Goal: Information Seeking & Learning: Learn about a topic

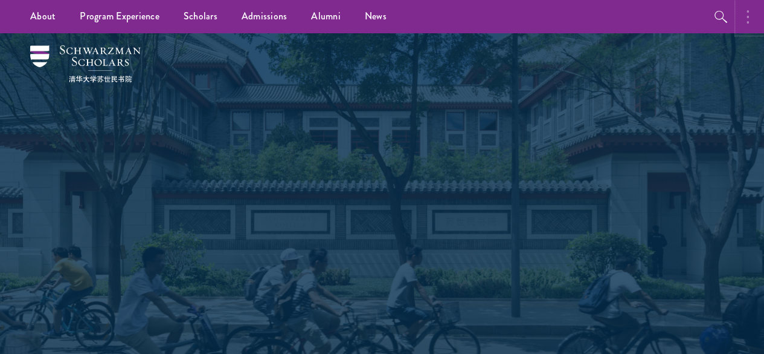
click at [746, 23] on button "button" at bounding box center [751, 16] width 27 height 33
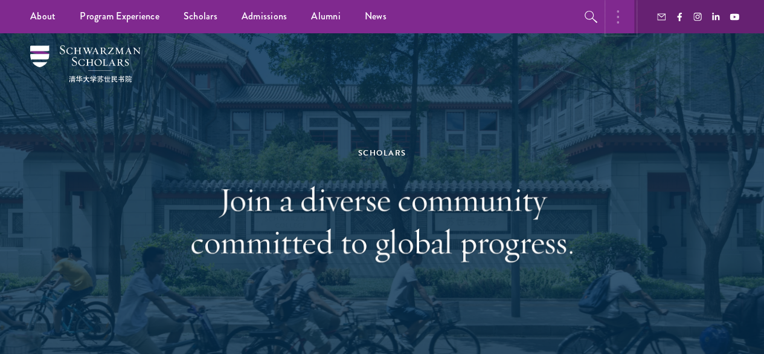
click at [618, 11] on circle "button" at bounding box center [618, 11] width 2 height 2
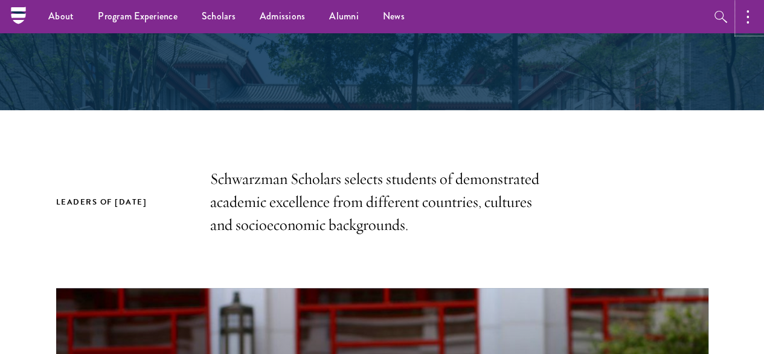
scroll to position [170, 0]
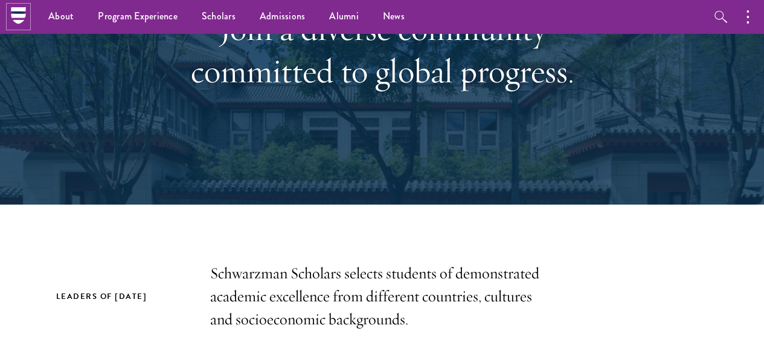
click at [18, 15] on icon at bounding box center [18, 15] width 15 height 5
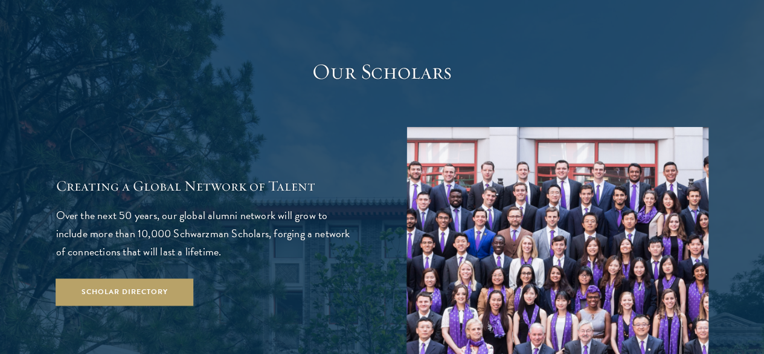
scroll to position [1951, 0]
